Goal: Find specific page/section: Find specific page/section

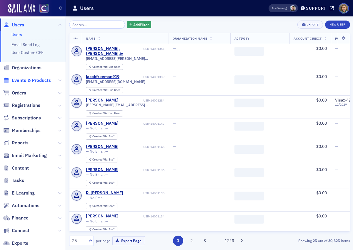
click at [26, 82] on span "Events & Products" at bounding box center [31, 80] width 39 height 6
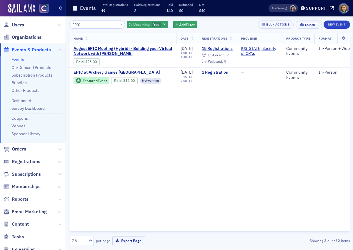
type input "EPIC"
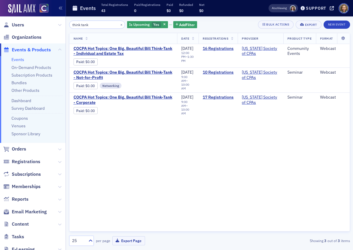
scroll to position [55, 0]
